Goal: Transaction & Acquisition: Purchase product/service

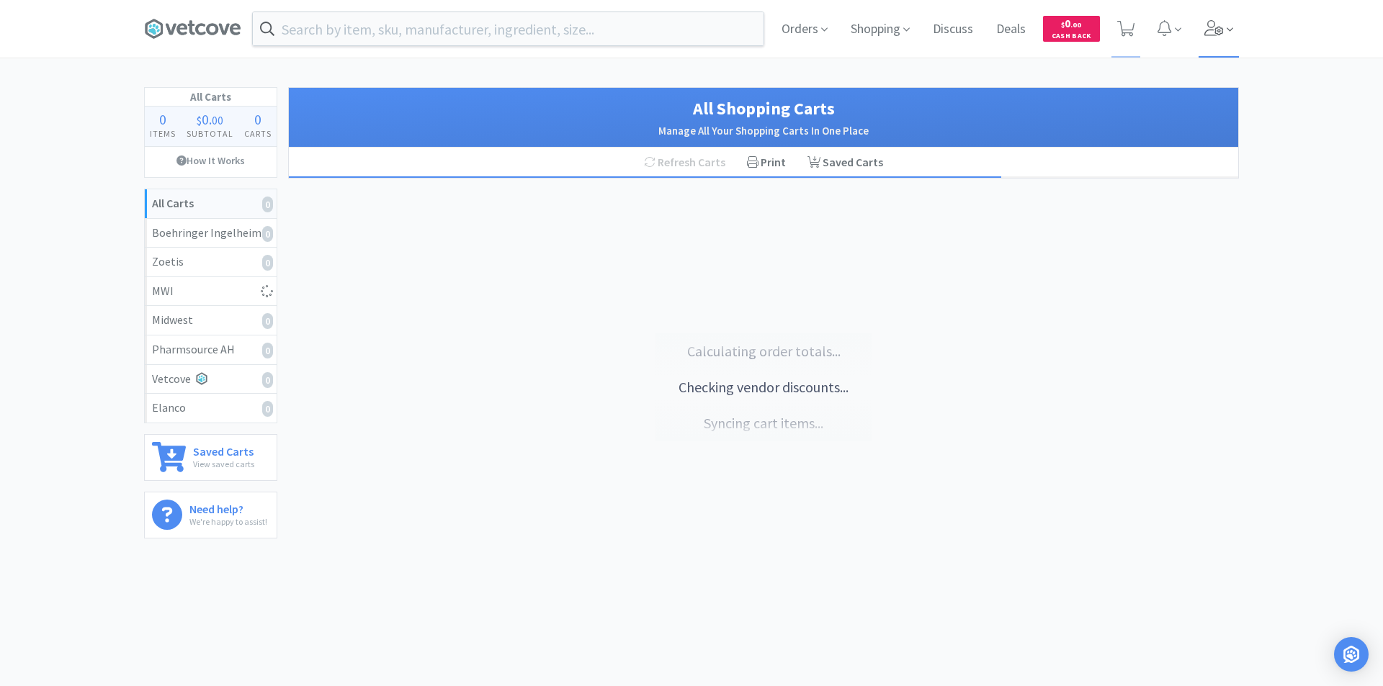
click at [1225, 32] on span at bounding box center [1219, 29] width 41 height 58
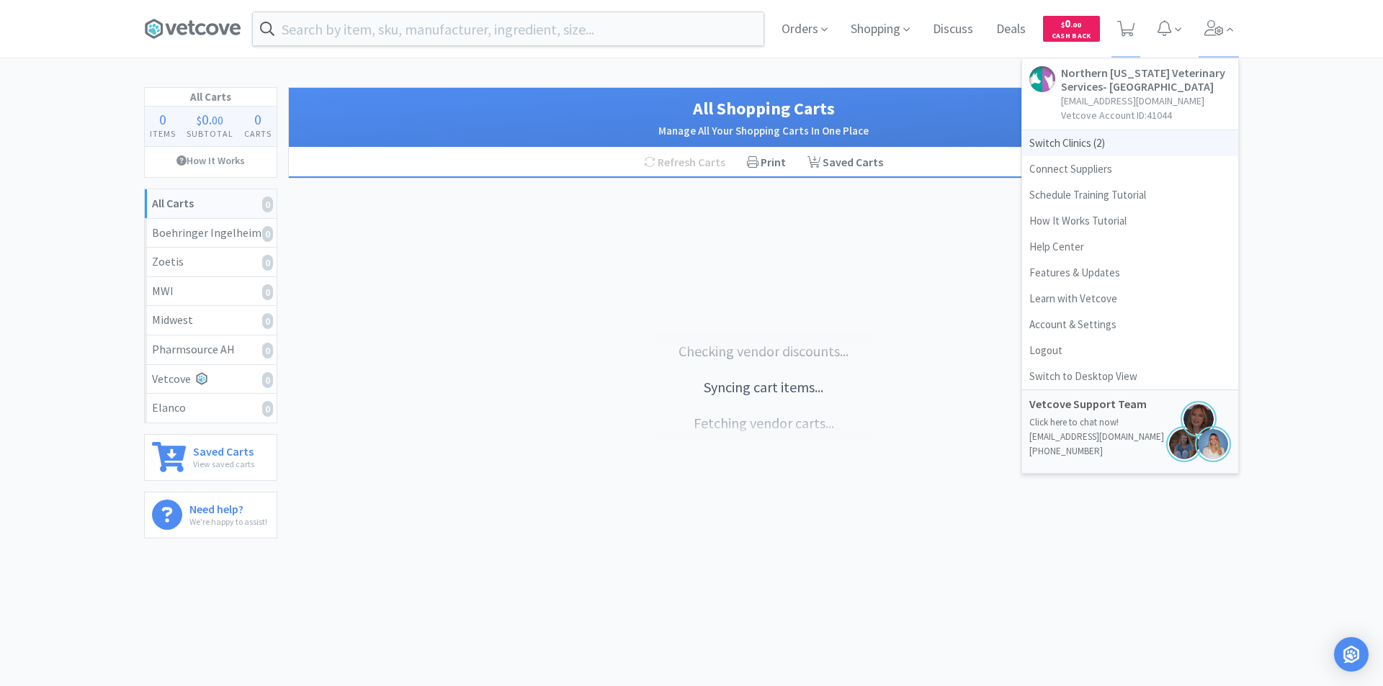
click at [1091, 143] on span "Switch Clinics ( 2 )" at bounding box center [1130, 143] width 216 height 26
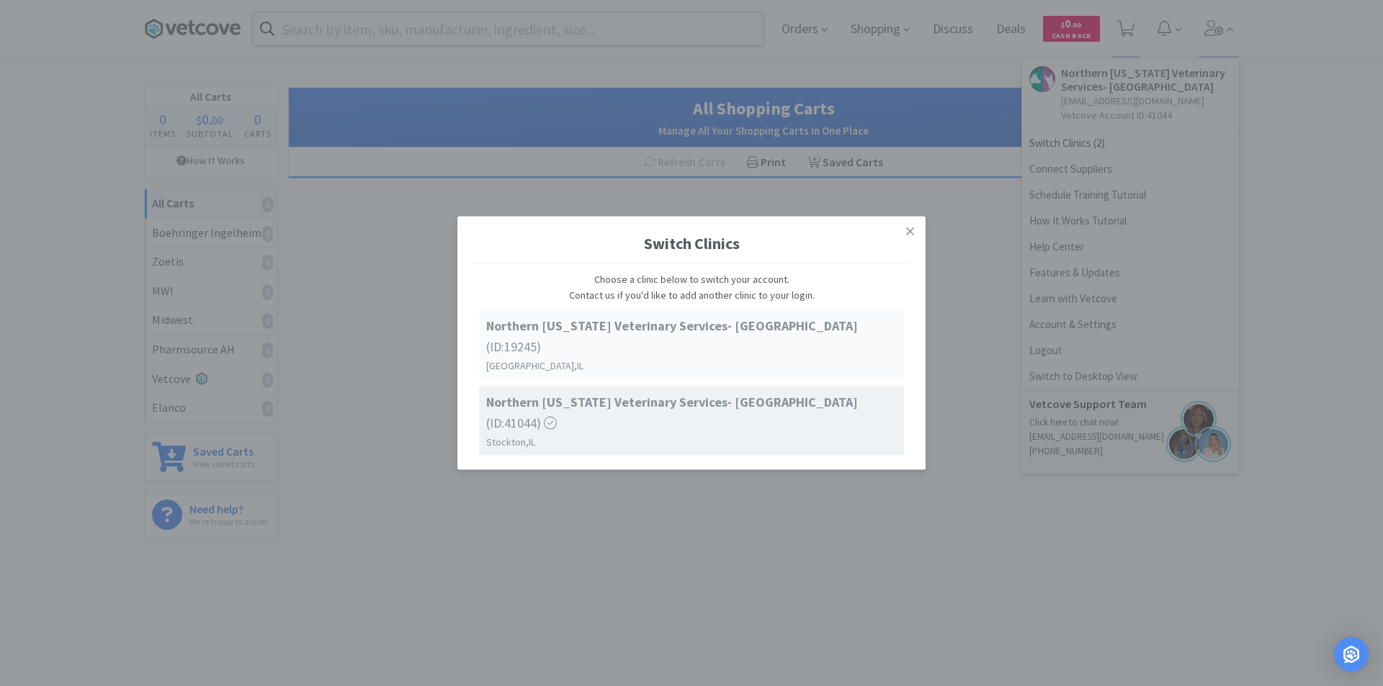
click at [792, 356] on span "Northern Illinois Veterinary Services- Milledgeville (ID: 19245 )" at bounding box center [691, 337] width 411 height 42
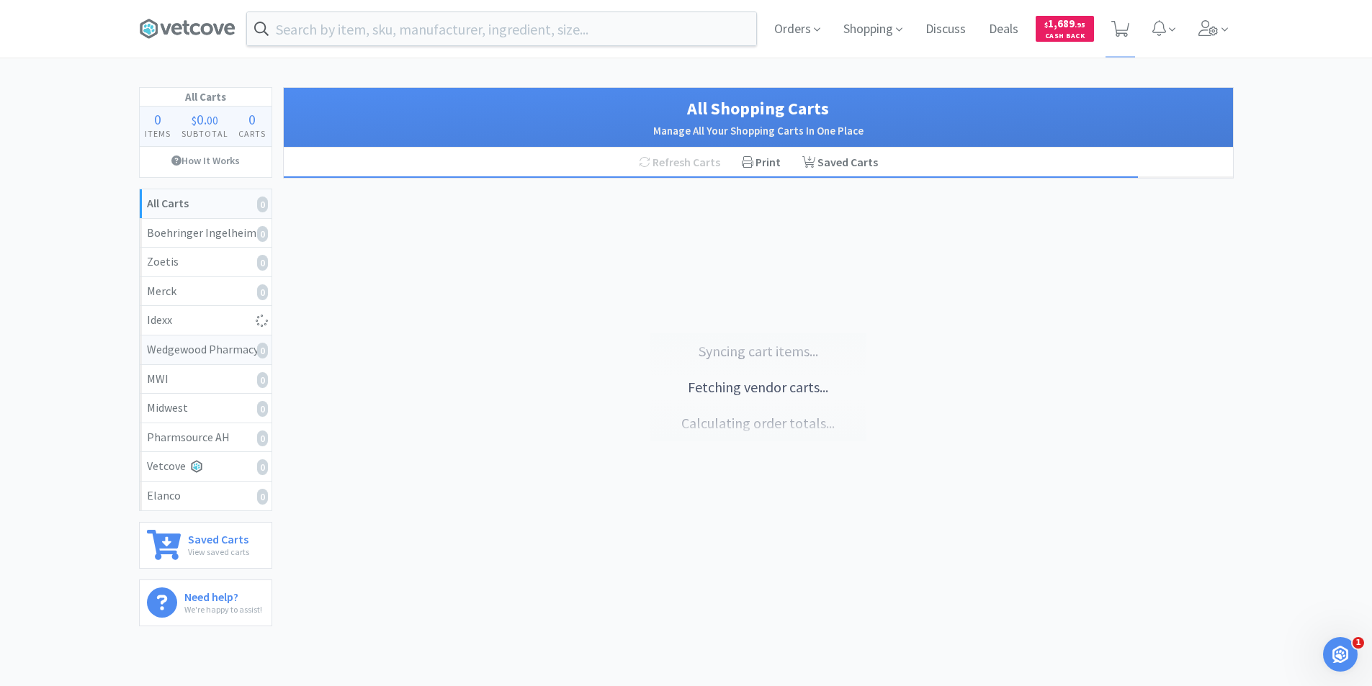
click at [215, 345] on div "Wedgewood Pharmacy 0" at bounding box center [205, 350] width 117 height 19
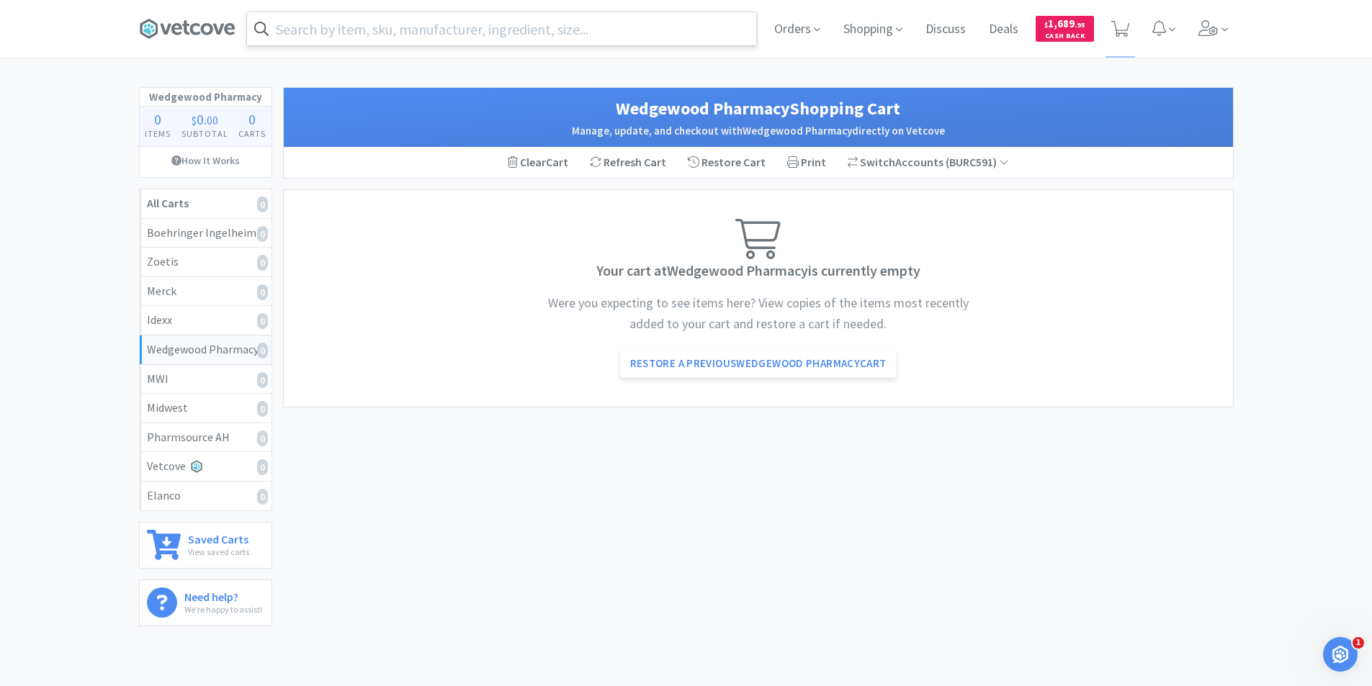
click at [410, 25] on input "text" at bounding box center [501, 28] width 509 height 33
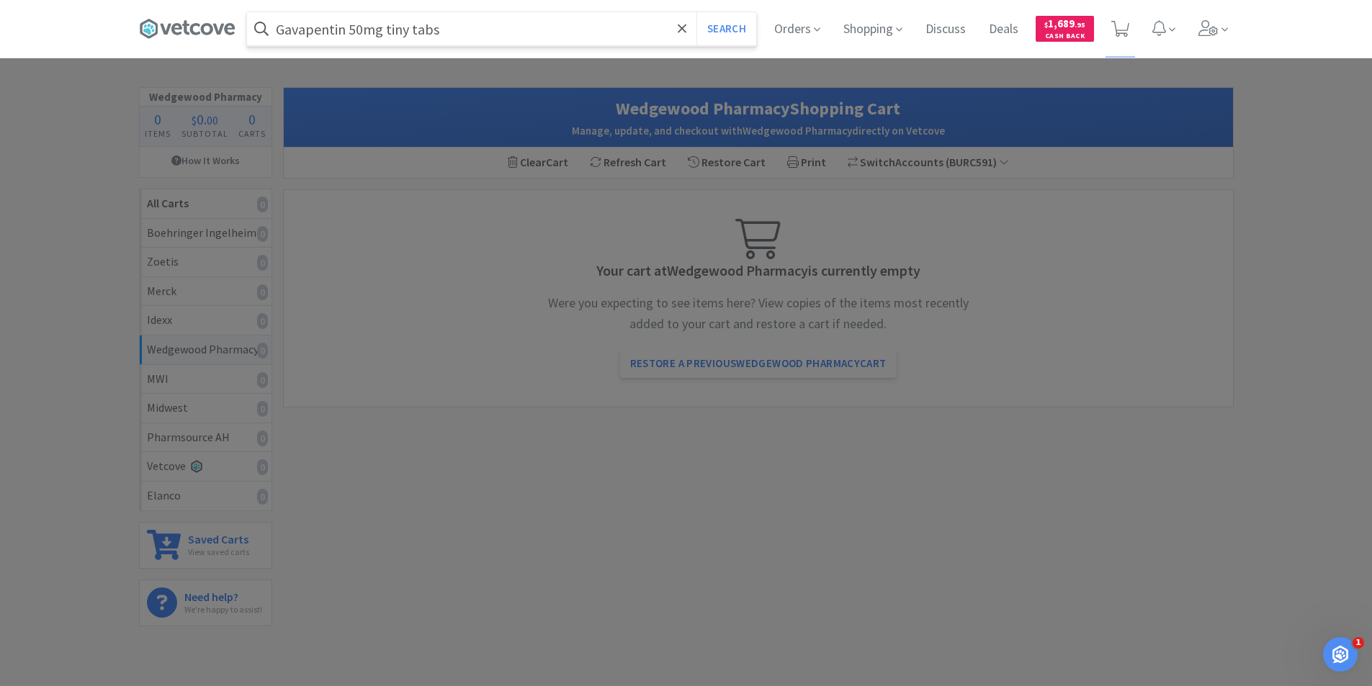
click at [697, 12] on button "Search" at bounding box center [727, 28] width 60 height 33
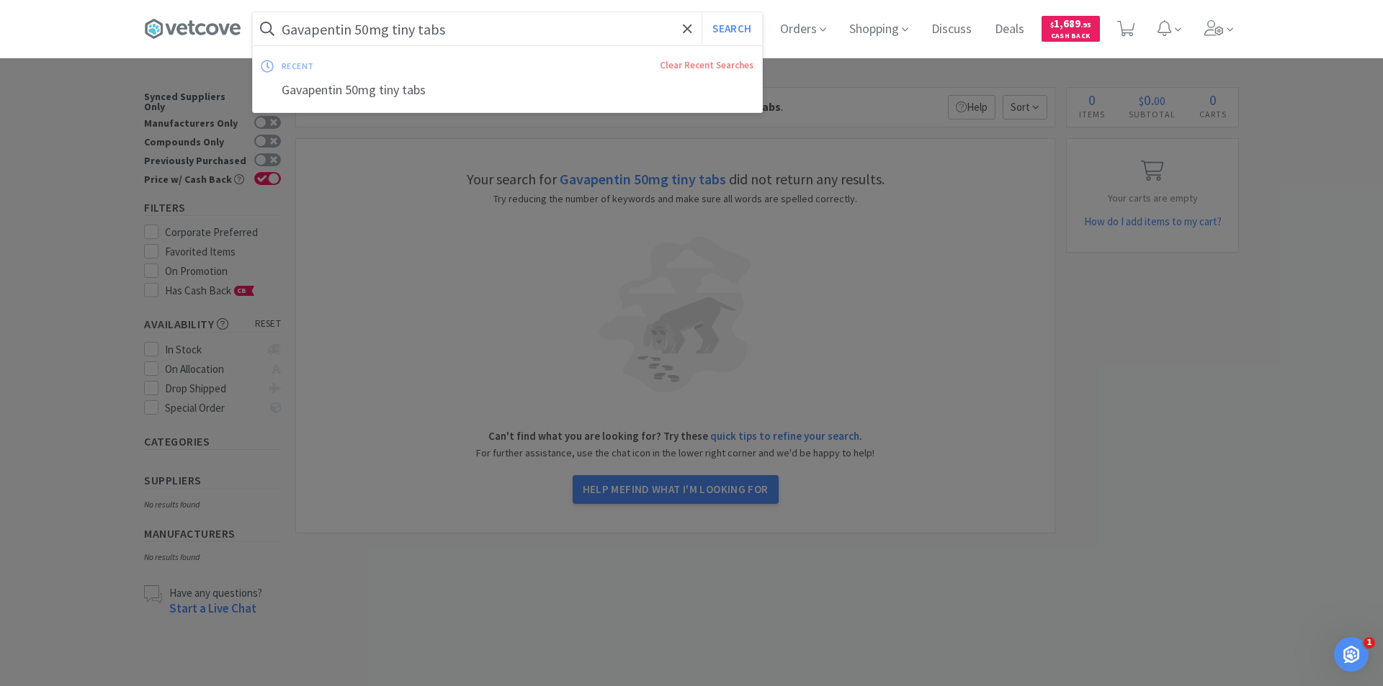
click at [480, 32] on input "Gavapentin 50mg tiny tabs" at bounding box center [507, 28] width 509 height 33
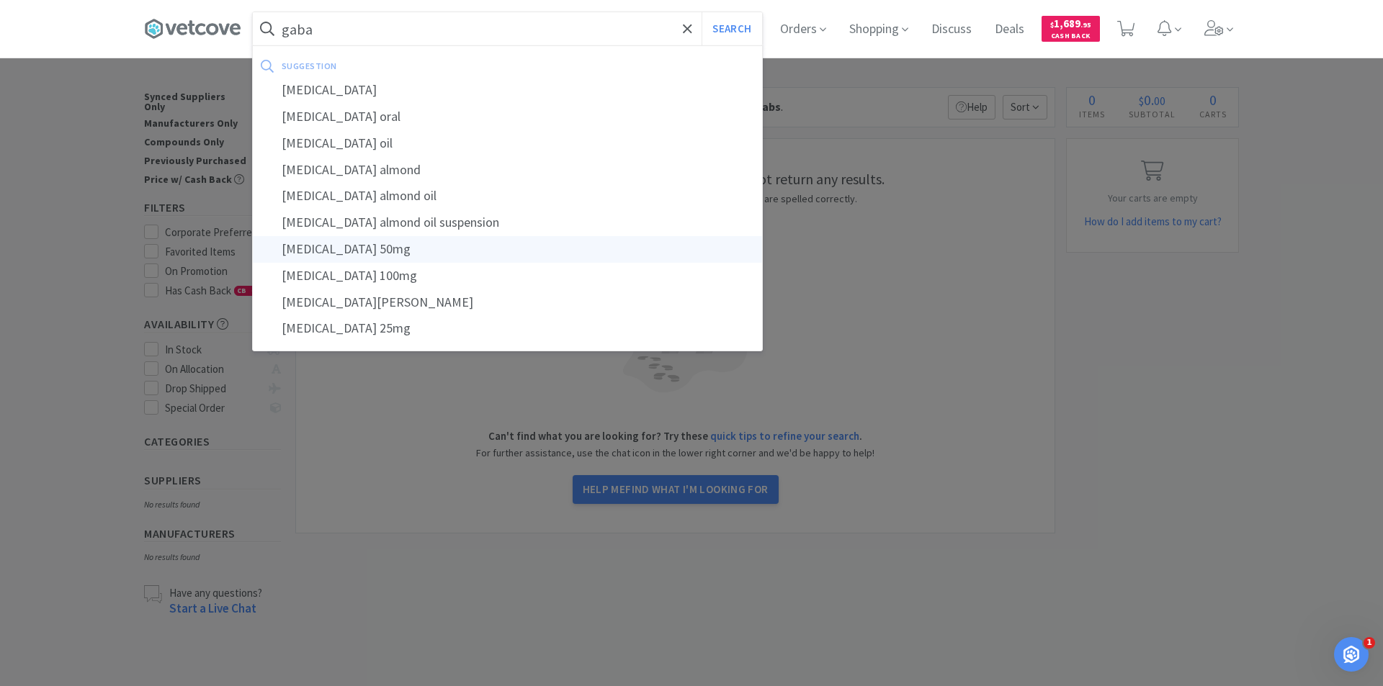
click at [367, 252] on div "[MEDICAL_DATA] 50mg" at bounding box center [507, 249] width 509 height 27
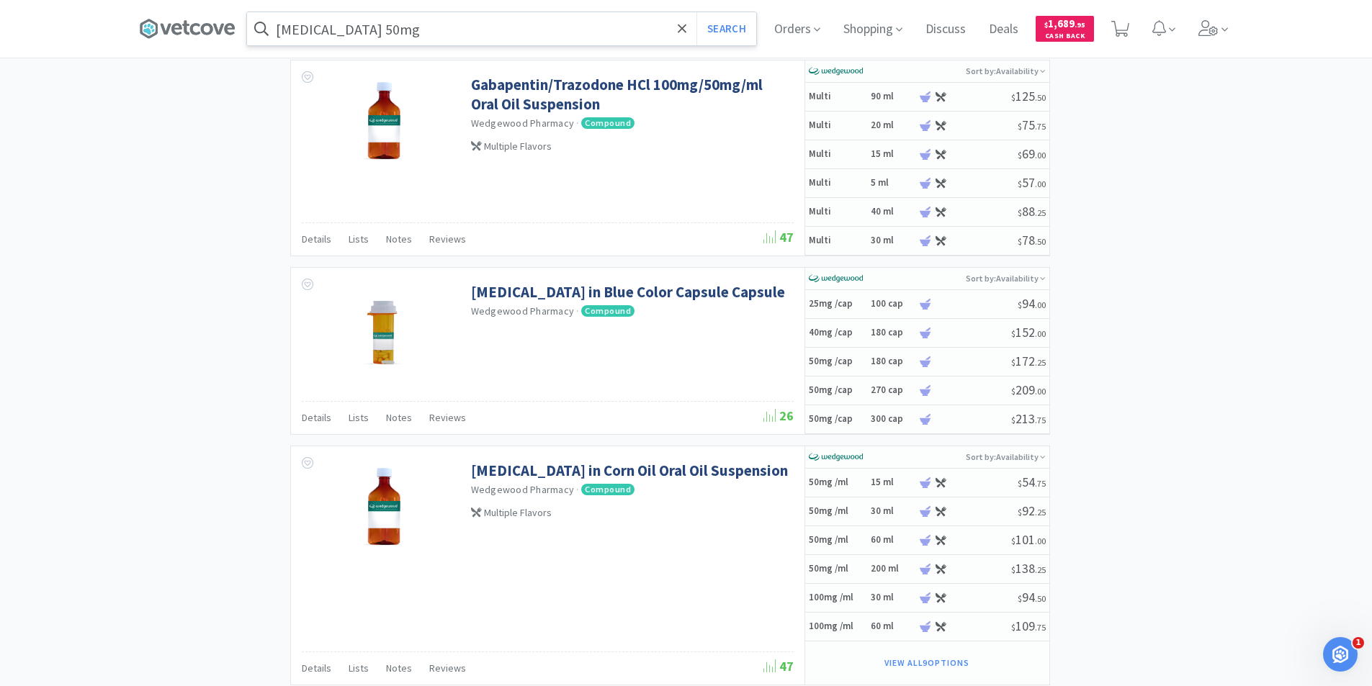
scroll to position [1224, 0]
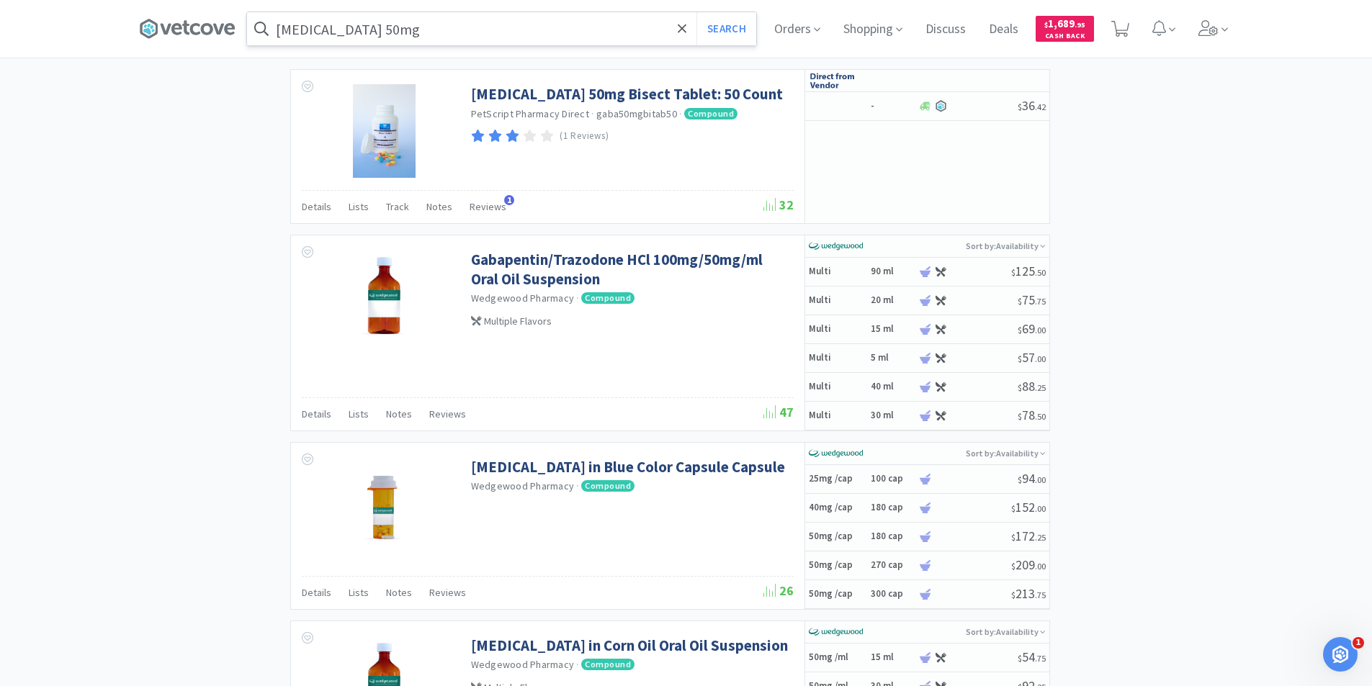
click at [441, 25] on input "[MEDICAL_DATA] 50mg" at bounding box center [501, 28] width 509 height 33
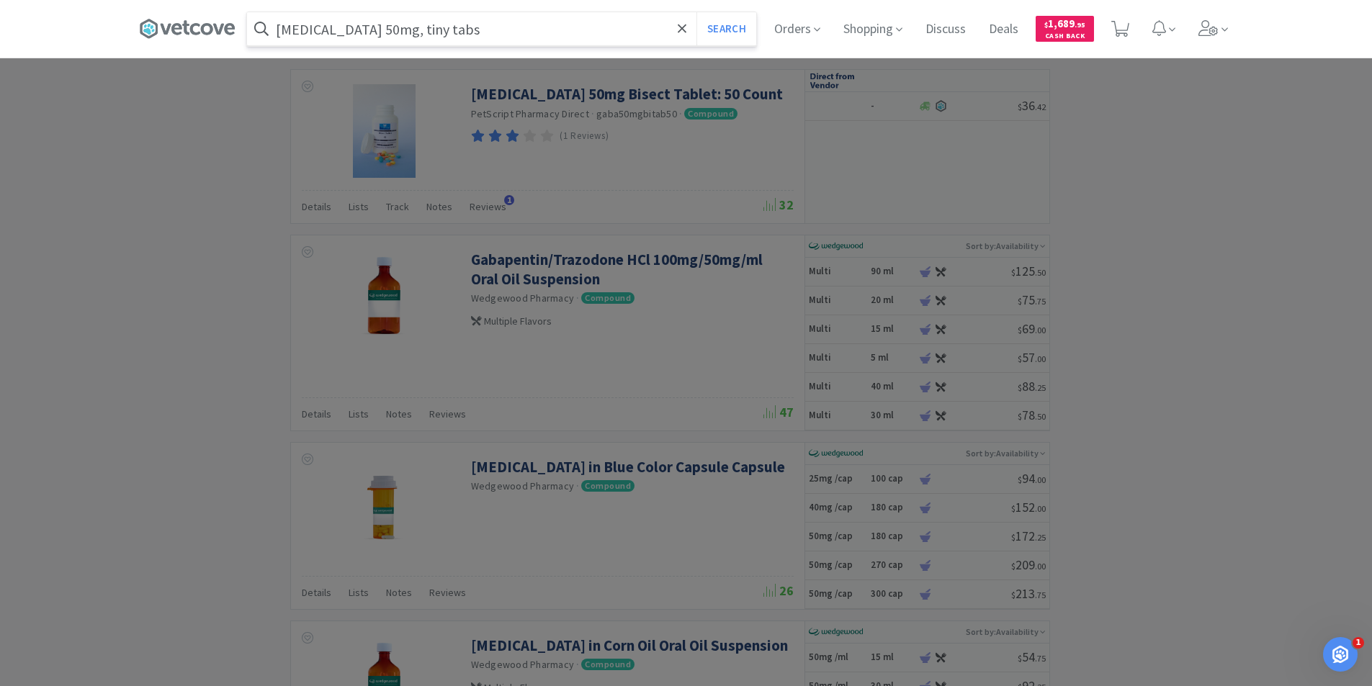
type input "[MEDICAL_DATA] 50mg, tiny tabs"
click at [697, 12] on button "Search" at bounding box center [727, 28] width 60 height 33
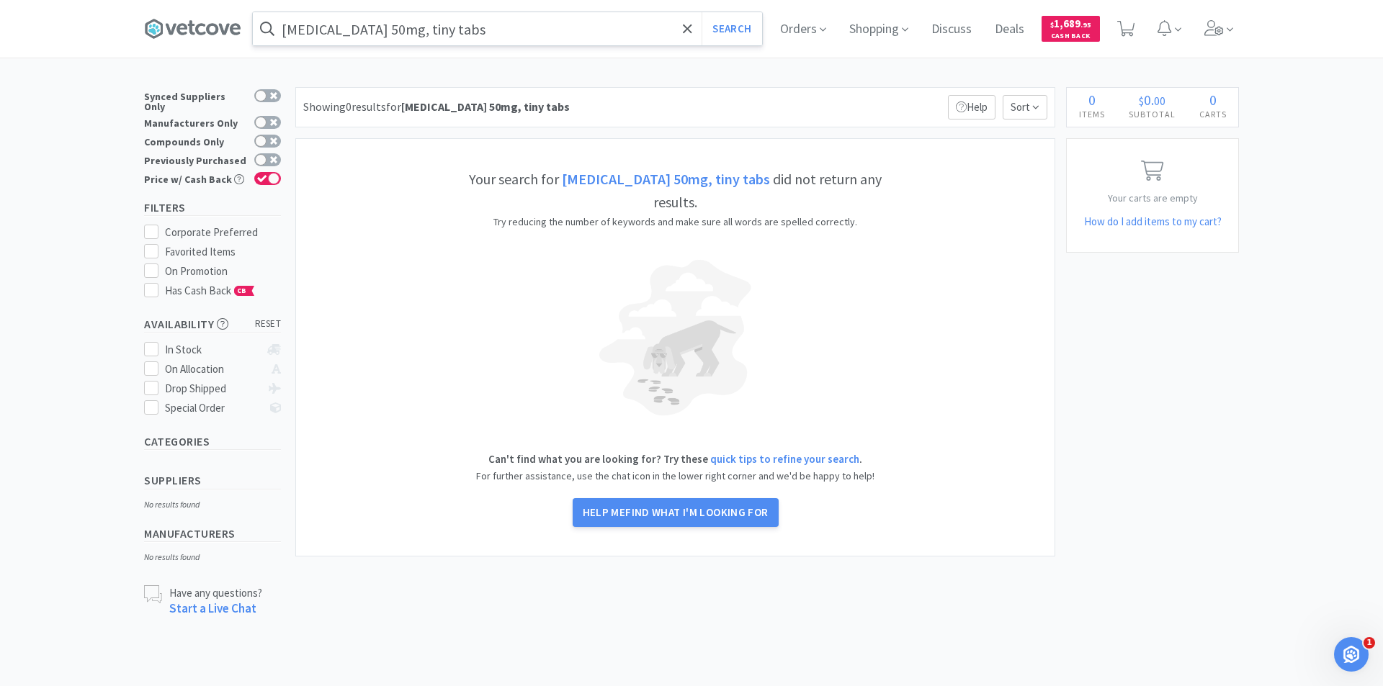
click at [588, 28] on input "[MEDICAL_DATA] 50mg, tiny tabs" at bounding box center [507, 28] width 509 height 33
